Goal: Entertainment & Leisure: Consume media (video, audio)

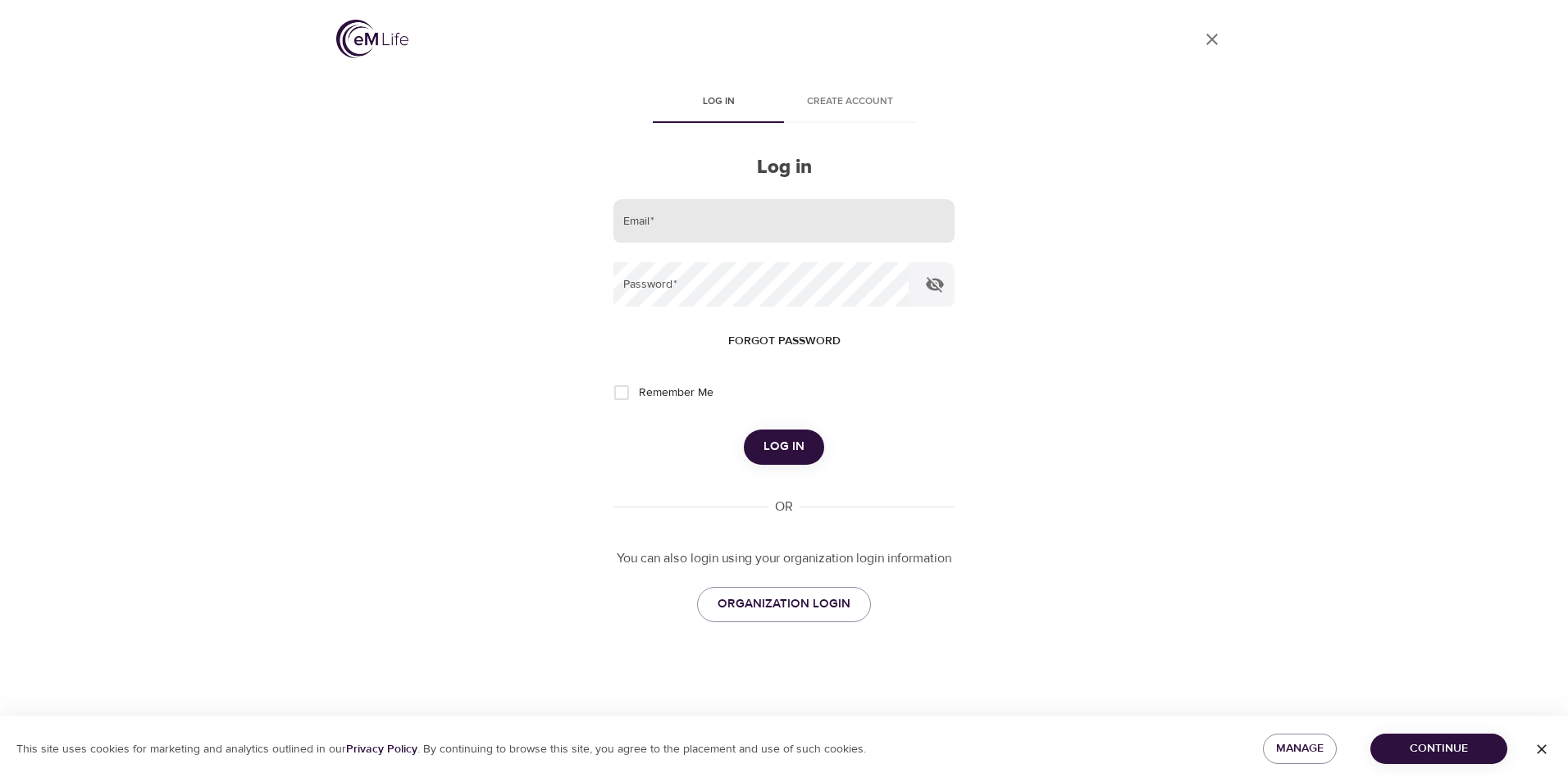
click at [674, 231] on input "email" at bounding box center [784, 221] width 341 height 44
type input "[EMAIL_ADDRESS][DOMAIN_NAME]"
click at [744, 430] on button "Log in" at bounding box center [784, 447] width 80 height 34
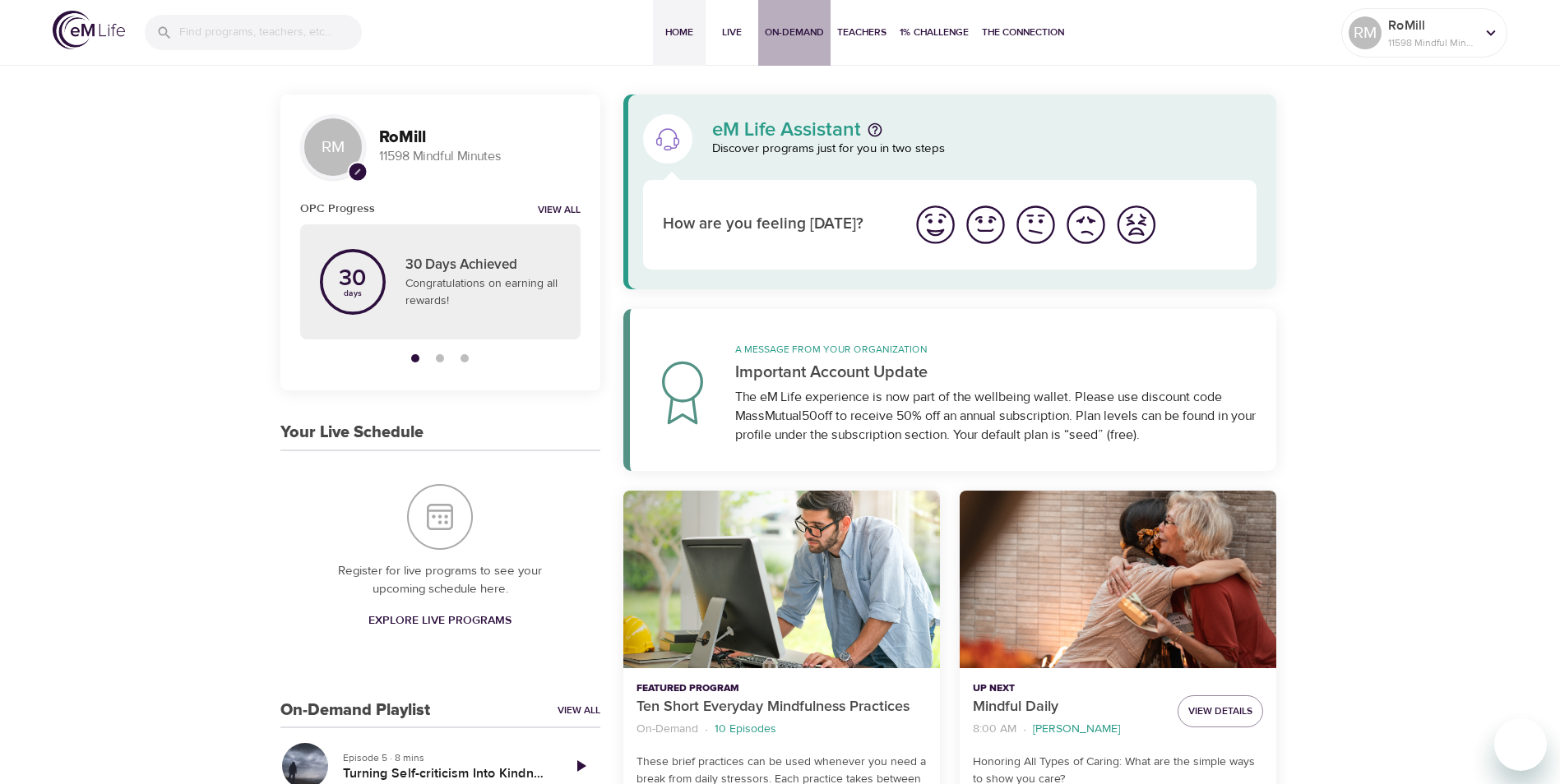
click at [798, 34] on span "On-Demand" at bounding box center [794, 32] width 59 height 17
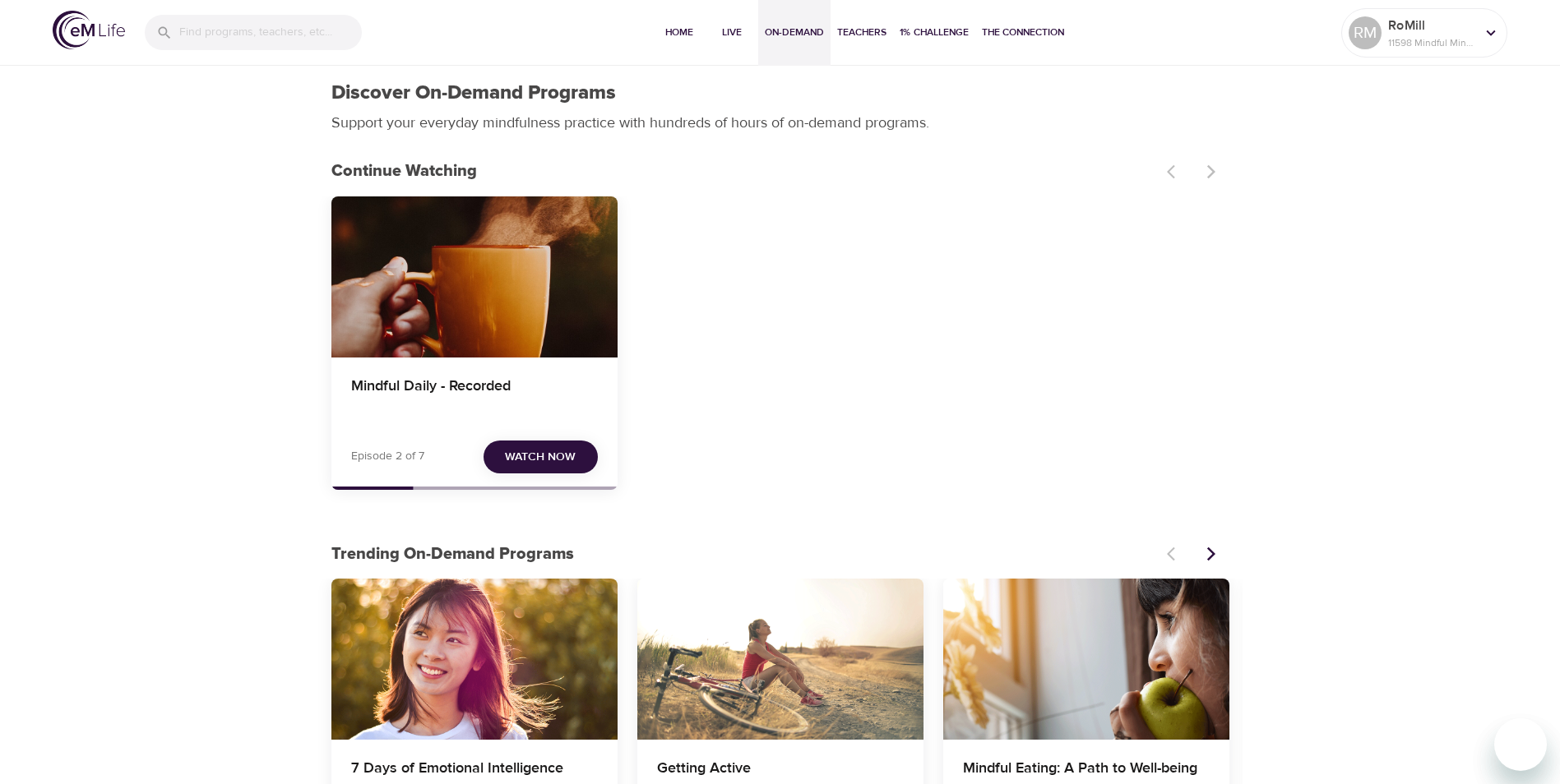
click at [544, 462] on span "Watch Now" at bounding box center [540, 457] width 71 height 20
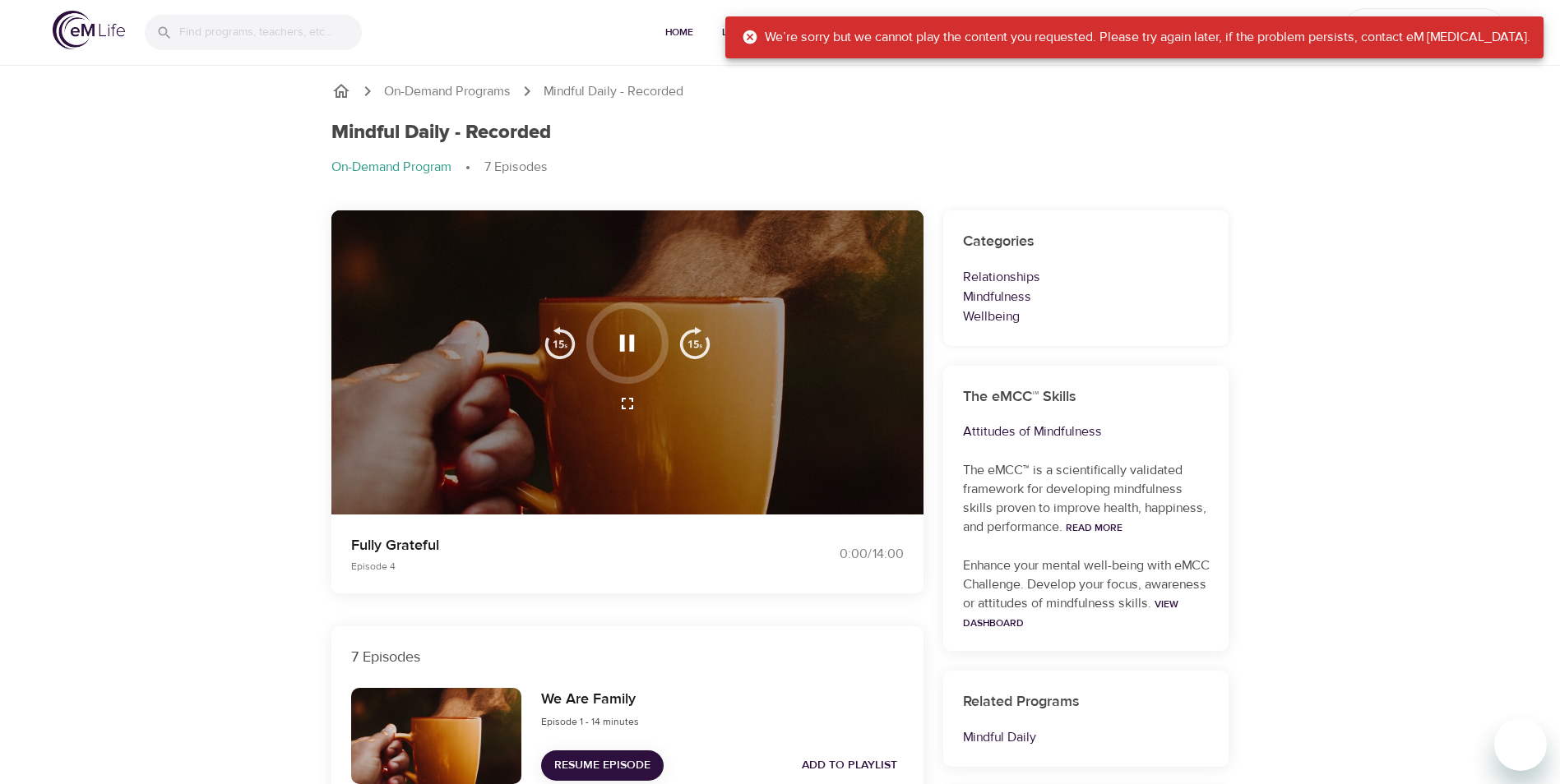
click at [636, 342] on icon "button" at bounding box center [627, 343] width 29 height 29
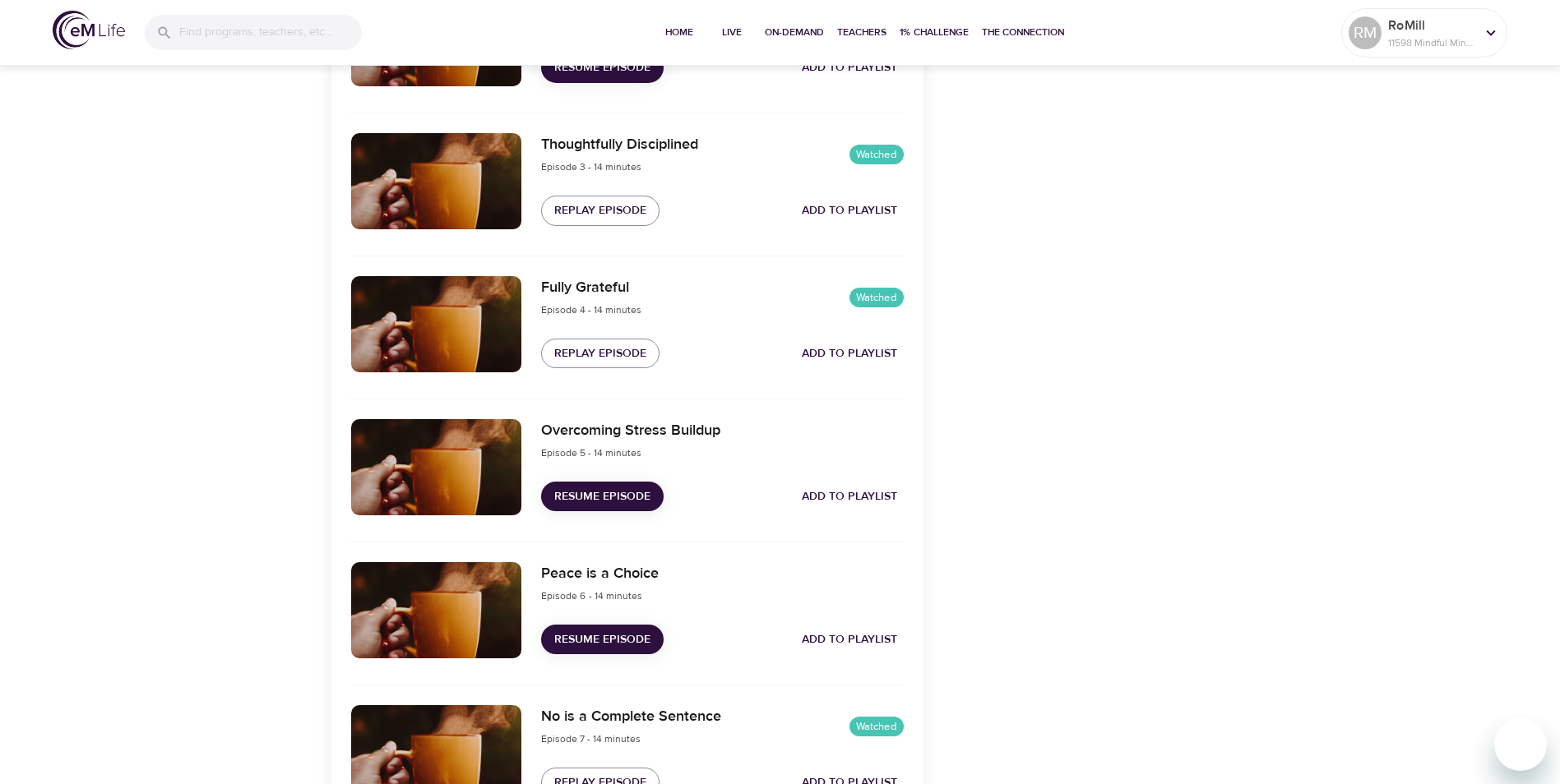
scroll to position [904, 0]
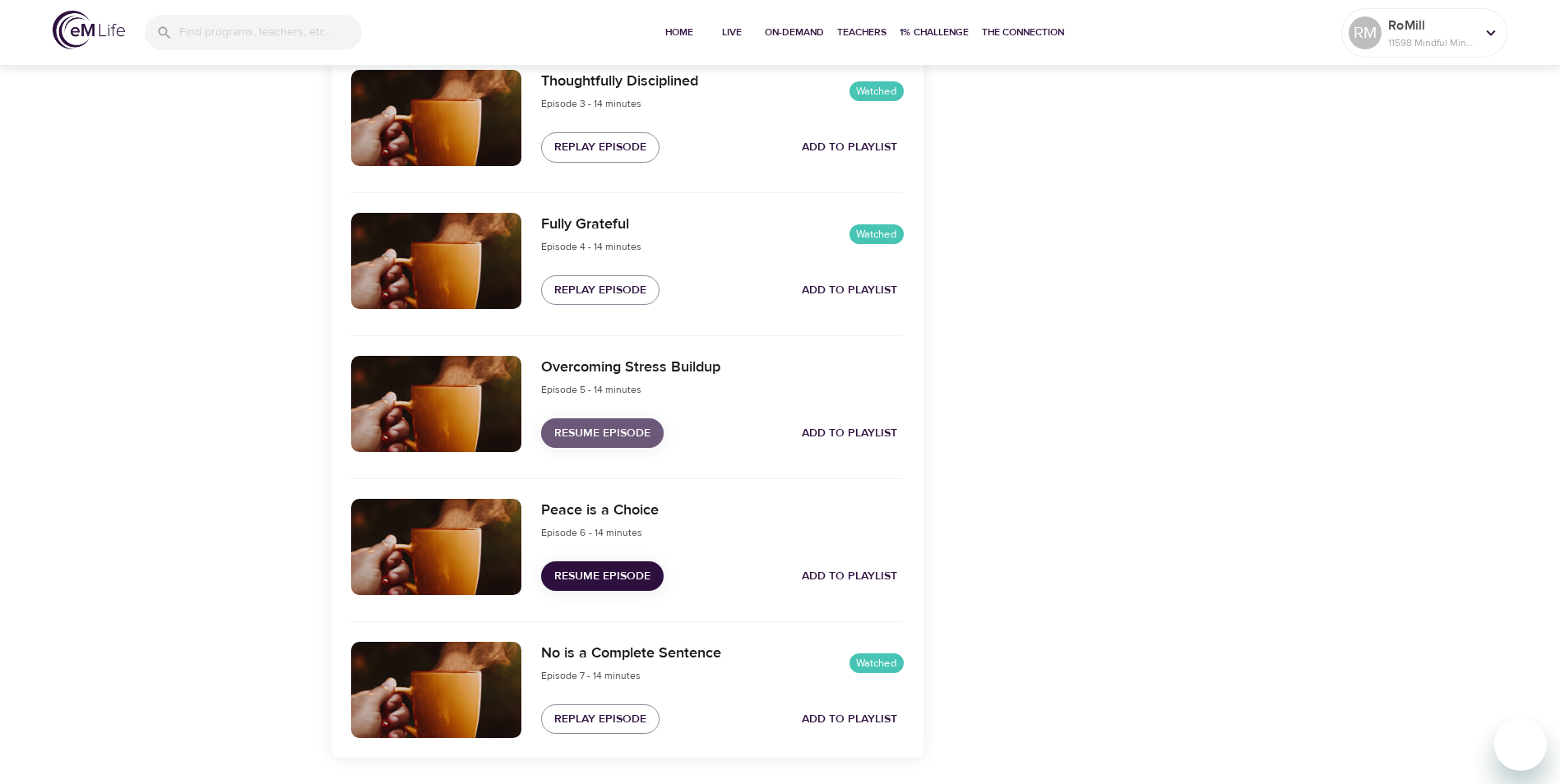
click at [608, 421] on button "Resume Episode" at bounding box center [602, 433] width 123 height 31
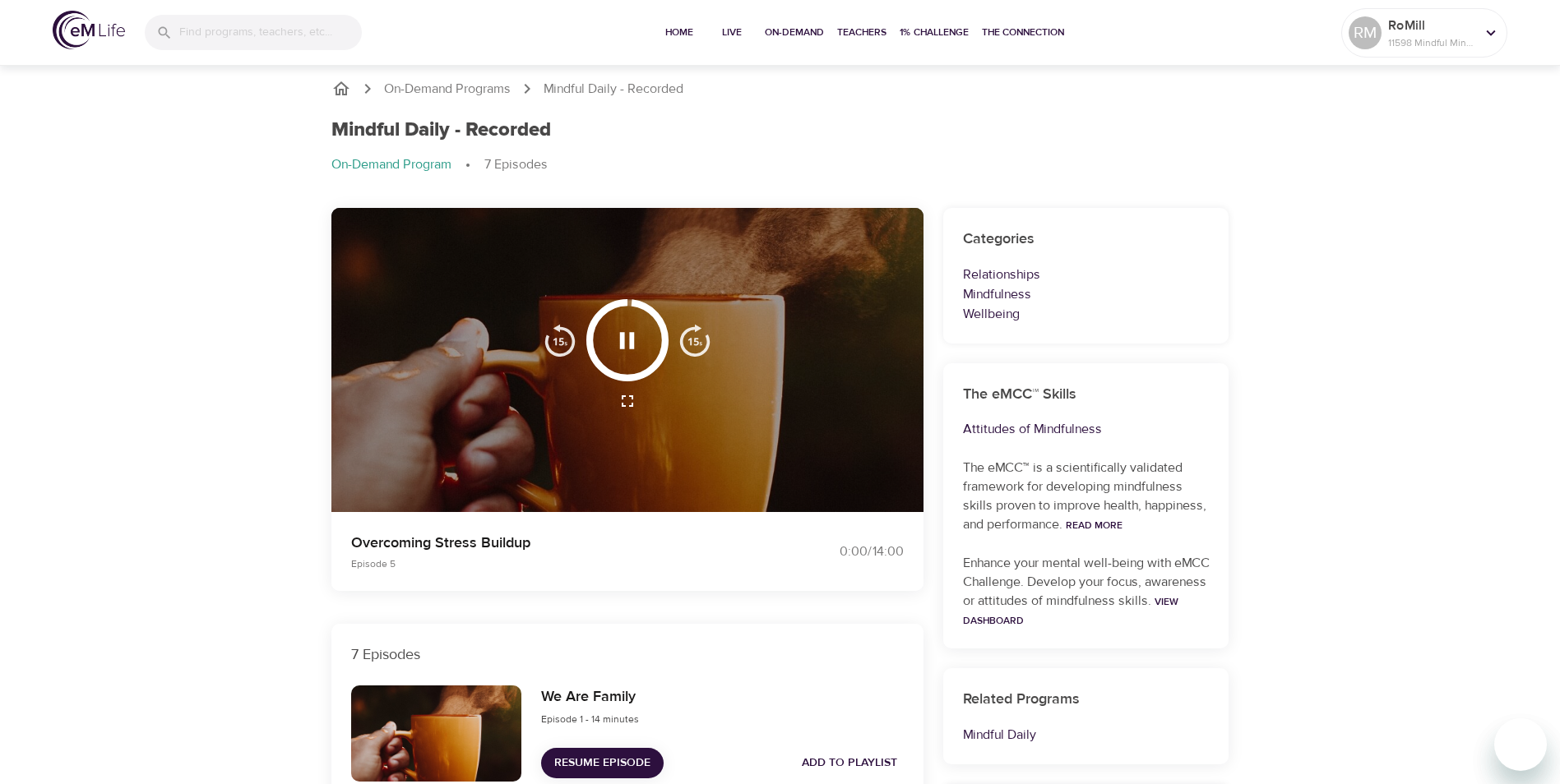
scroll to position [0, 0]
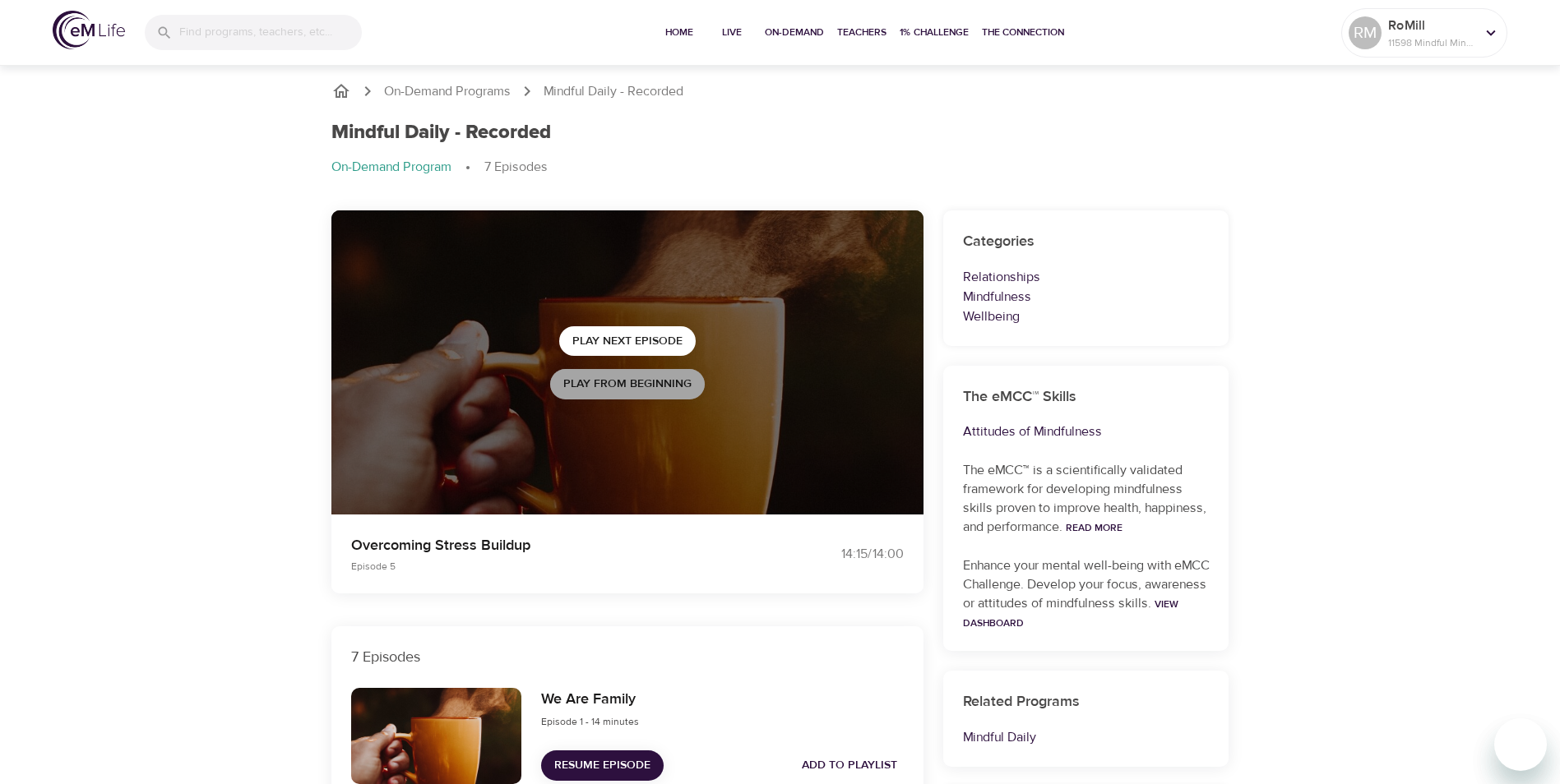
click at [632, 382] on span "Play from beginning" at bounding box center [627, 384] width 128 height 20
